Goal: Task Accomplishment & Management: Manage account settings

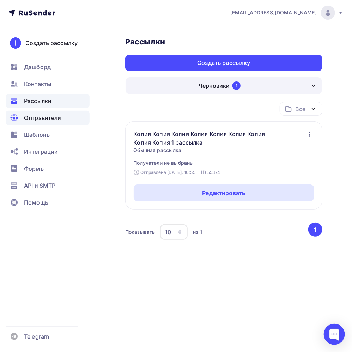
click at [48, 120] on span "Отправители" at bounding box center [42, 118] width 37 height 8
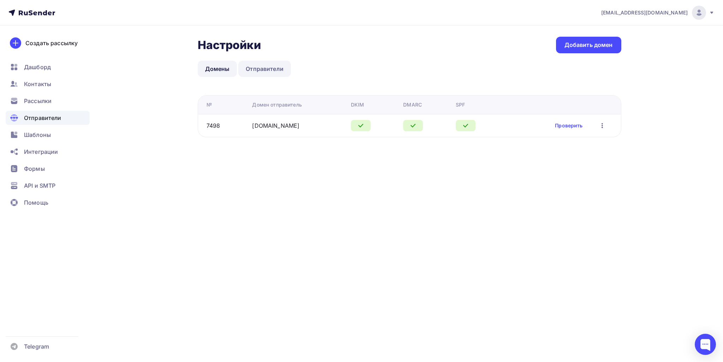
click at [268, 61] on link "Отправители" at bounding box center [264, 69] width 53 height 16
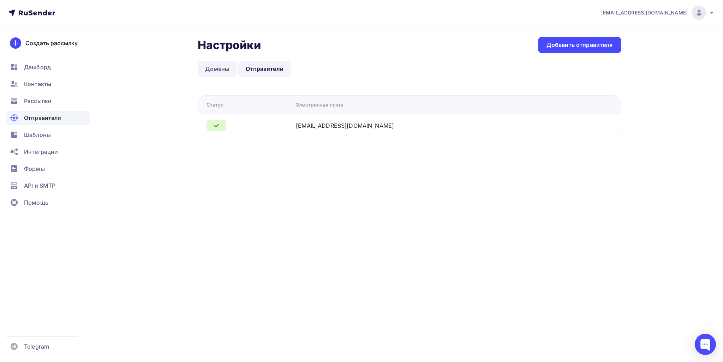
click at [216, 70] on link "Домены" at bounding box center [218, 69] width 40 height 16
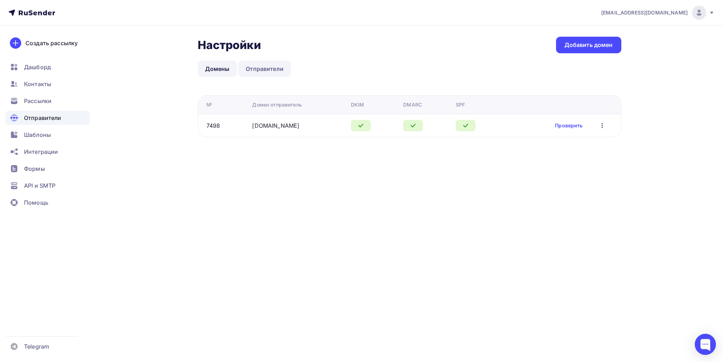
click at [264, 71] on link "Отправители" at bounding box center [264, 69] width 53 height 16
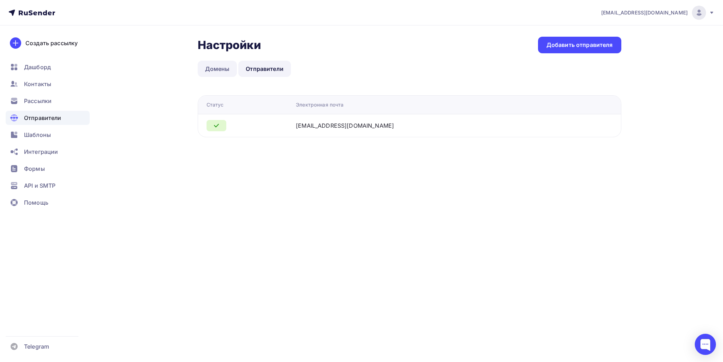
click at [201, 68] on link "Домены" at bounding box center [218, 69] width 40 height 16
